Goal: Complete application form

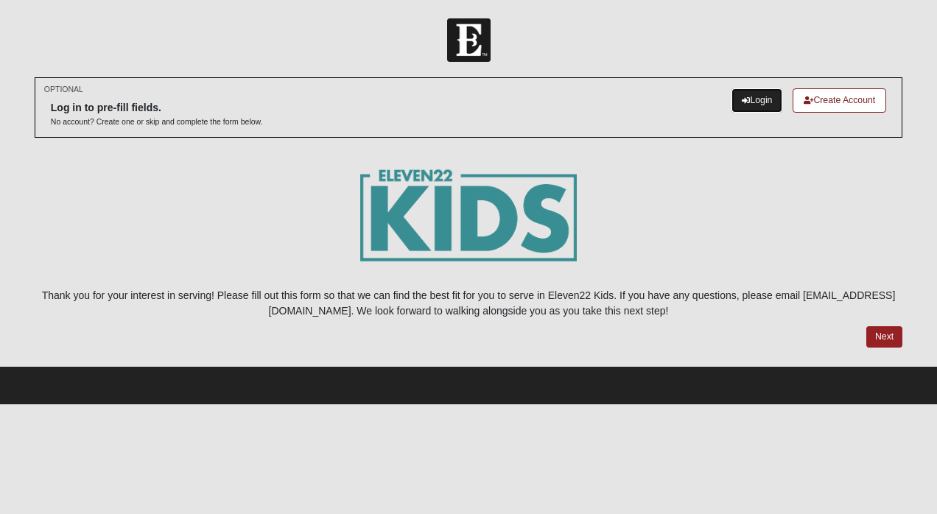
click at [765, 102] on link "Login" at bounding box center [756, 100] width 51 height 24
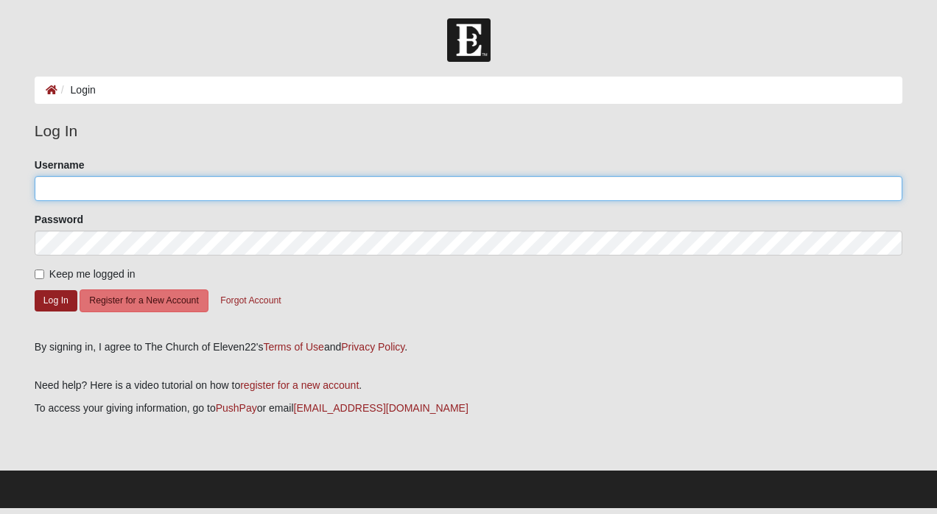
click at [171, 193] on input "Username" at bounding box center [468, 188] width 867 height 25
type input "marblez2@msn.com"
